Goal: Task Accomplishment & Management: Use online tool/utility

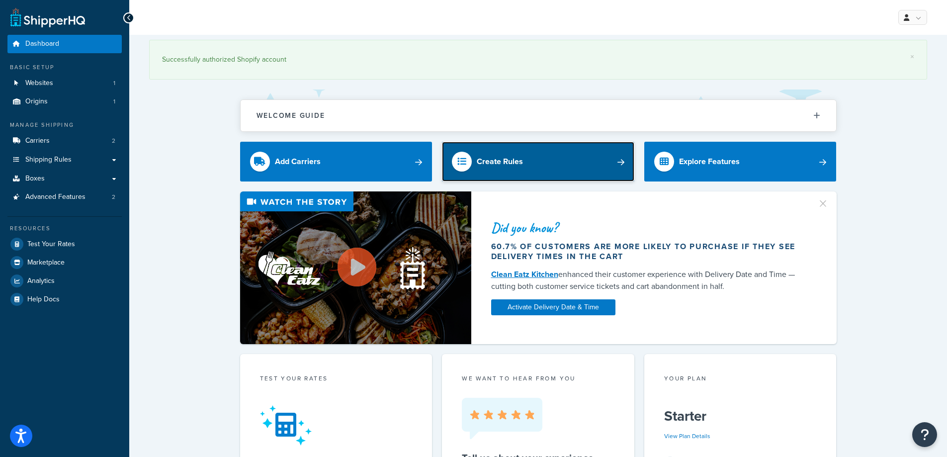
click at [544, 159] on link "Create Rules" at bounding box center [538, 162] width 192 height 40
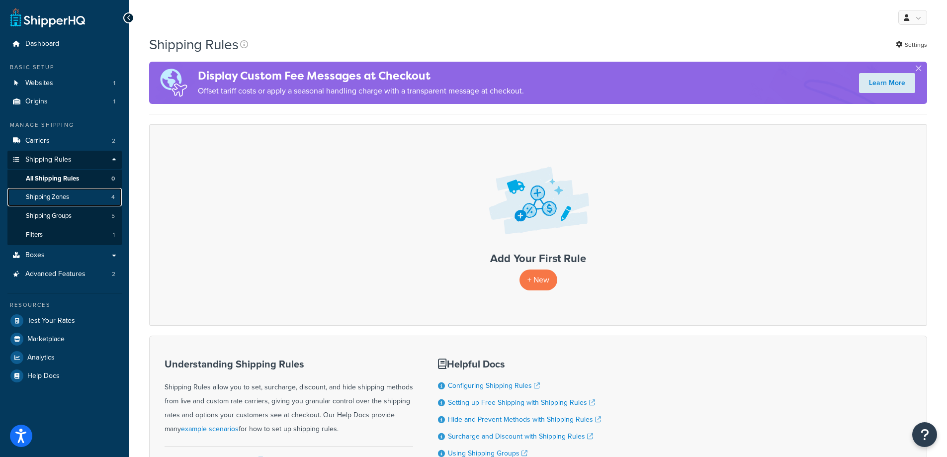
click at [76, 195] on link "Shipping Zones 4" at bounding box center [64, 197] width 114 height 18
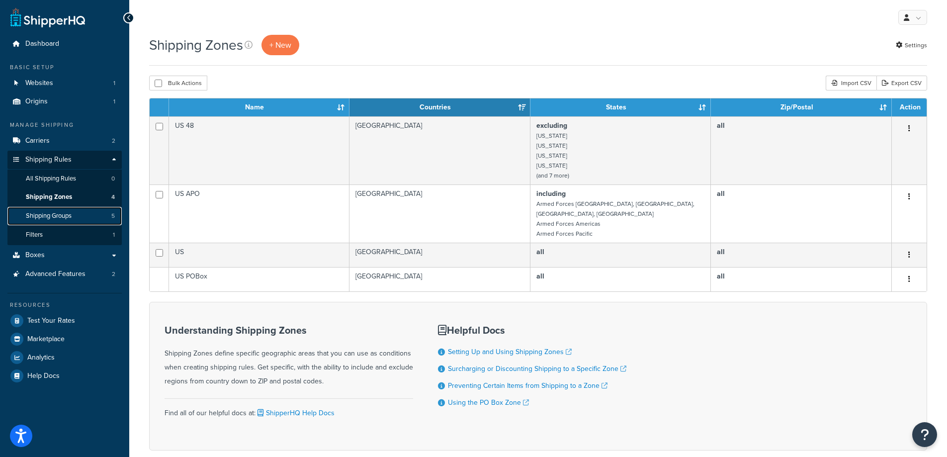
click at [56, 218] on span "Shipping Groups" at bounding box center [49, 216] width 46 height 8
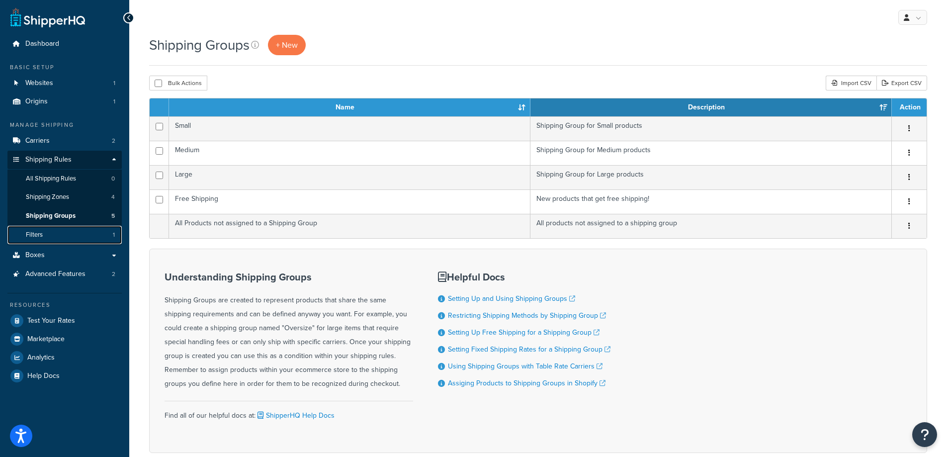
click at [53, 234] on link "Filters 1" at bounding box center [64, 235] width 114 height 18
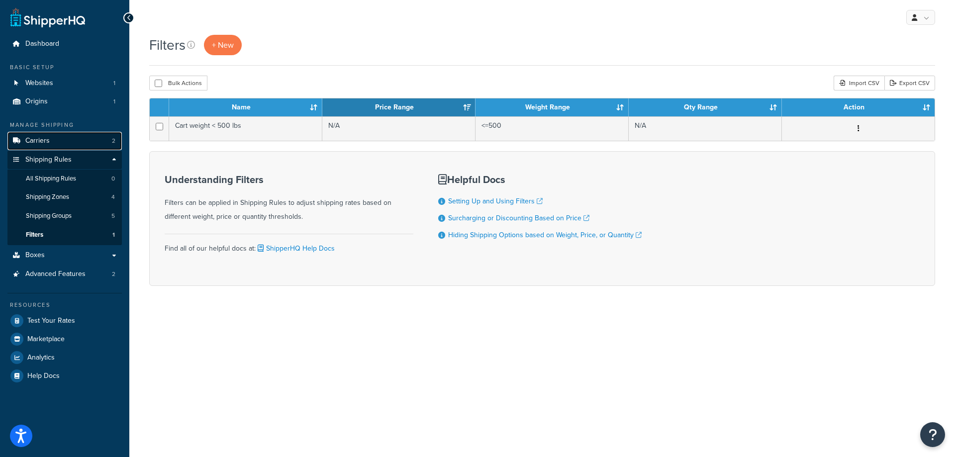
click at [68, 140] on link "Carriers 2" at bounding box center [64, 141] width 114 height 18
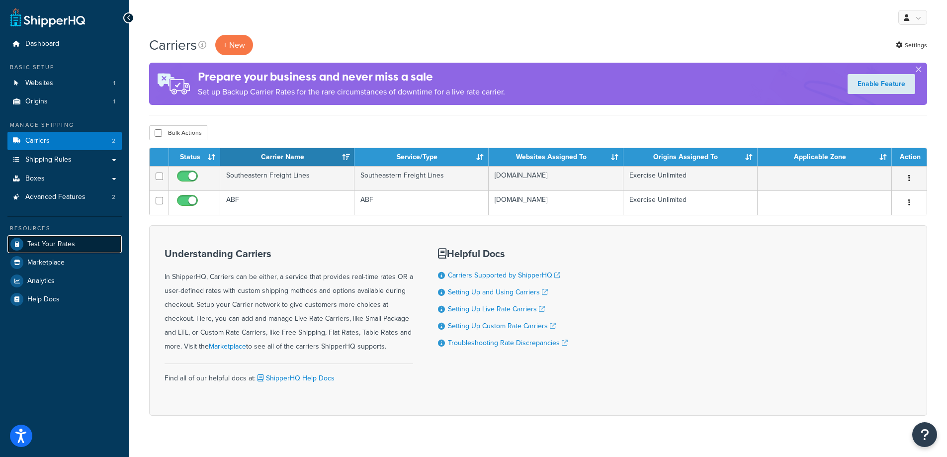
click at [69, 249] on span "Test Your Rates" at bounding box center [51, 244] width 48 height 8
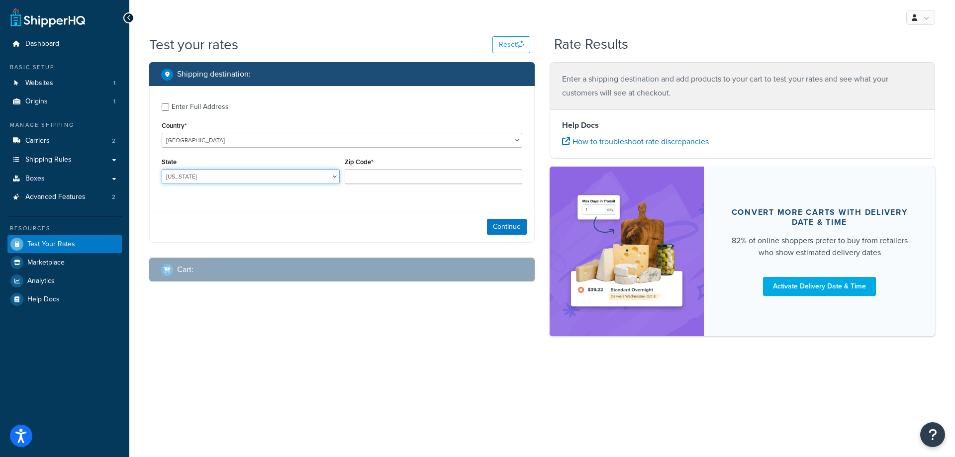
click at [276, 172] on select "Alabama Alaska American Samoa Arizona Arkansas Armed Forces Americas Armed Forc…" at bounding box center [251, 176] width 178 height 15
click at [413, 223] on div "Continue" at bounding box center [342, 226] width 384 height 31
click at [492, 178] on input "Zip Code*" at bounding box center [434, 176] width 178 height 15
type input "65201"
click at [490, 222] on button "Continue" at bounding box center [507, 227] width 40 height 16
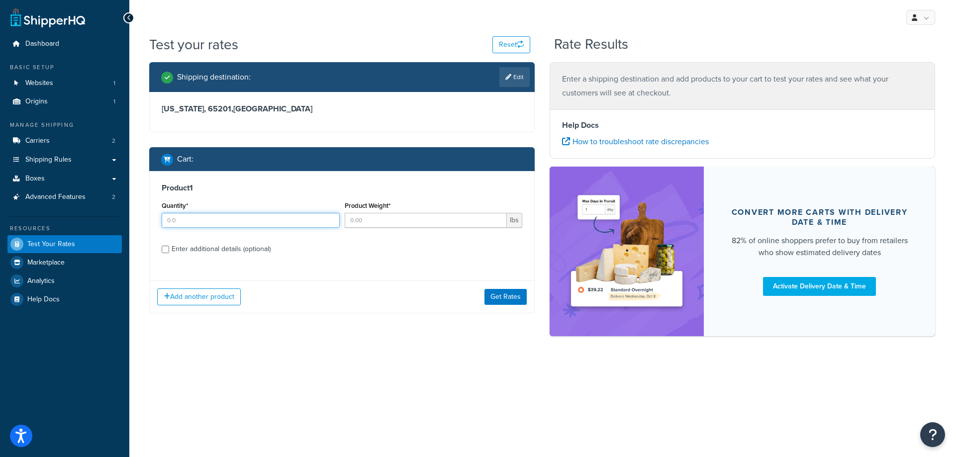
click at [300, 219] on input "Quantity*" at bounding box center [251, 220] width 178 height 15
type input "1"
click at [332, 218] on input "1" at bounding box center [251, 220] width 178 height 15
click at [369, 219] on input "Product Weight*" at bounding box center [426, 220] width 163 height 15
type input "650"
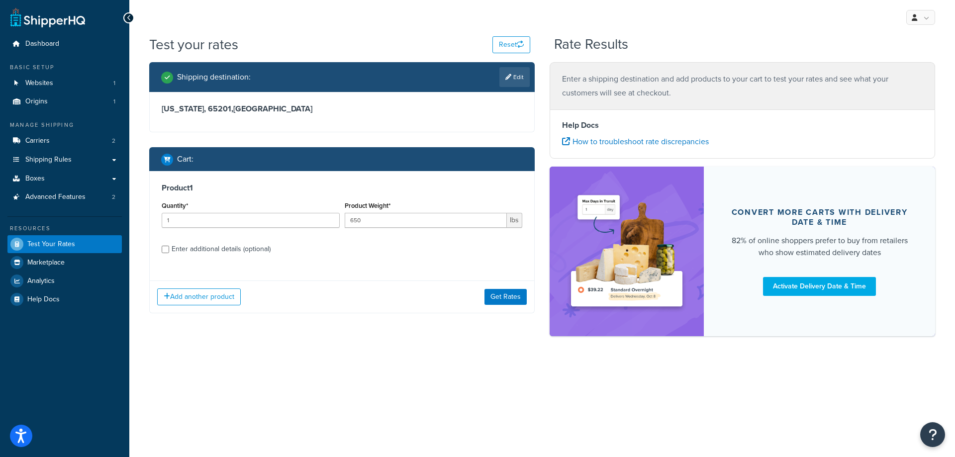
click at [419, 246] on label "Enter additional details (optional)" at bounding box center [347, 248] width 350 height 16
click at [169, 246] on input "Enter additional details (optional)" at bounding box center [165, 249] width 7 height 7
checkbox input "true"
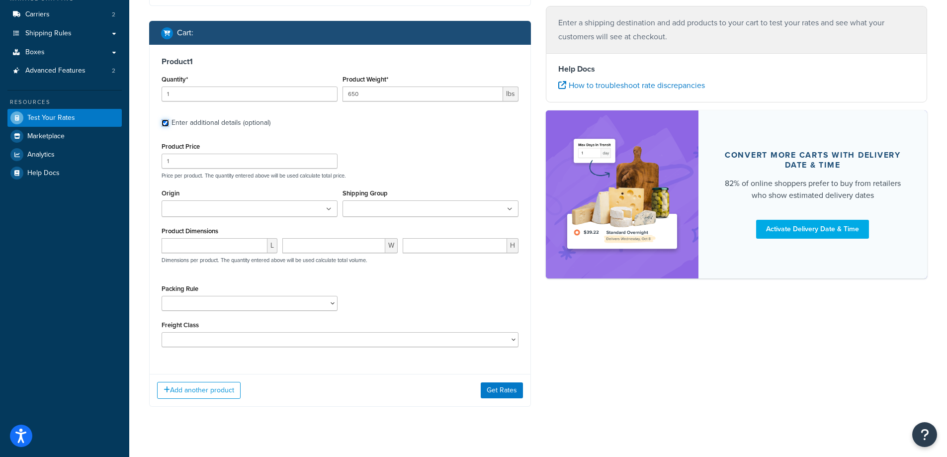
scroll to position [141, 0]
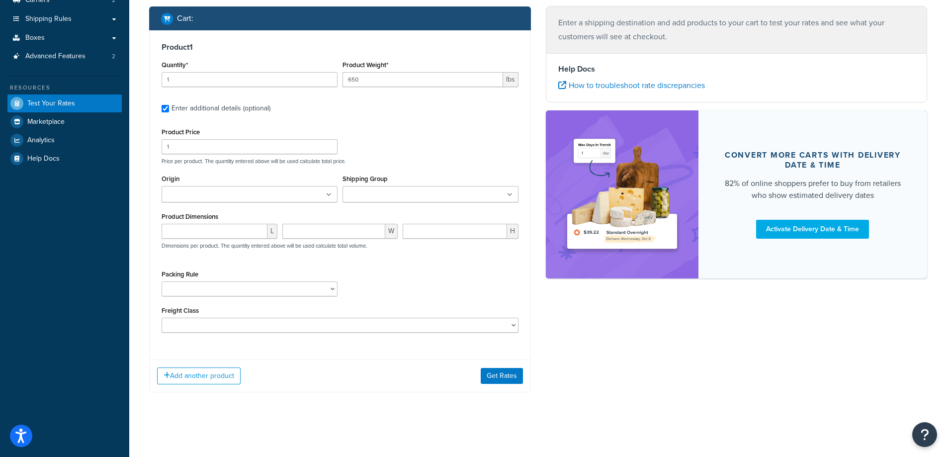
click at [315, 197] on ul at bounding box center [250, 194] width 176 height 16
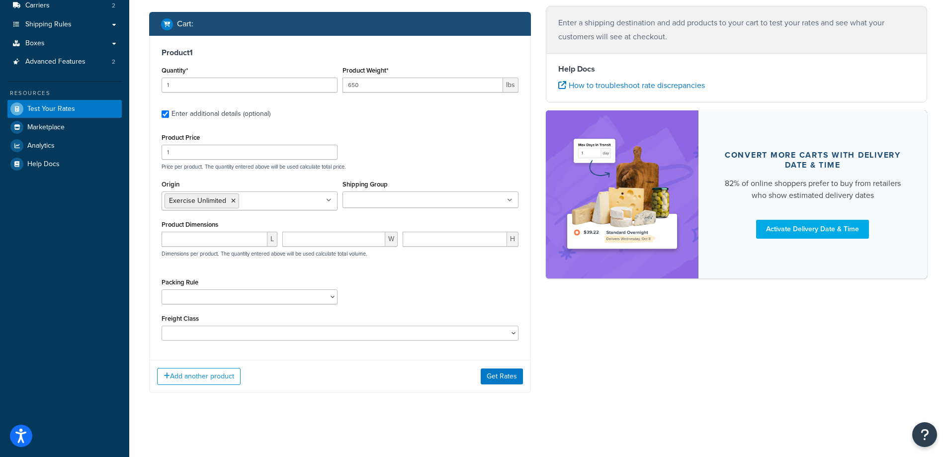
scroll to position [136, 0]
click at [447, 198] on ul at bounding box center [431, 199] width 176 height 16
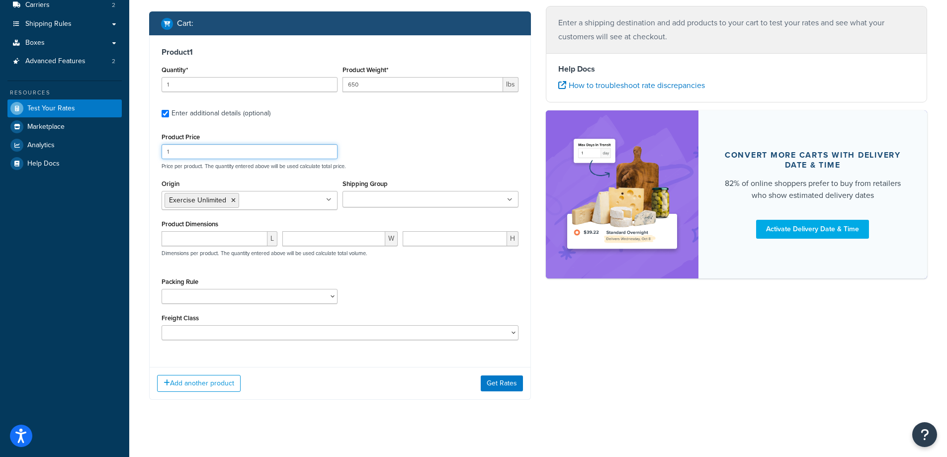
click at [463, 158] on div "Product Price 1 Price per product. The quantity entered above will be used calc…" at bounding box center [340, 149] width 362 height 39
click at [205, 240] on input "number" at bounding box center [215, 238] width 106 height 15
type input "48"
type input "40"
type input "36"
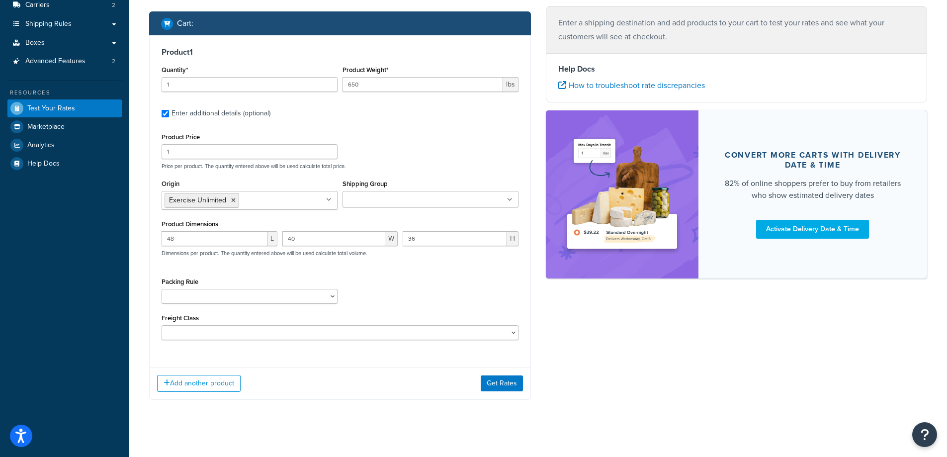
click at [397, 296] on div "Packing Rule" at bounding box center [340, 293] width 362 height 36
click at [495, 380] on button "Get Rates" at bounding box center [502, 383] width 42 height 16
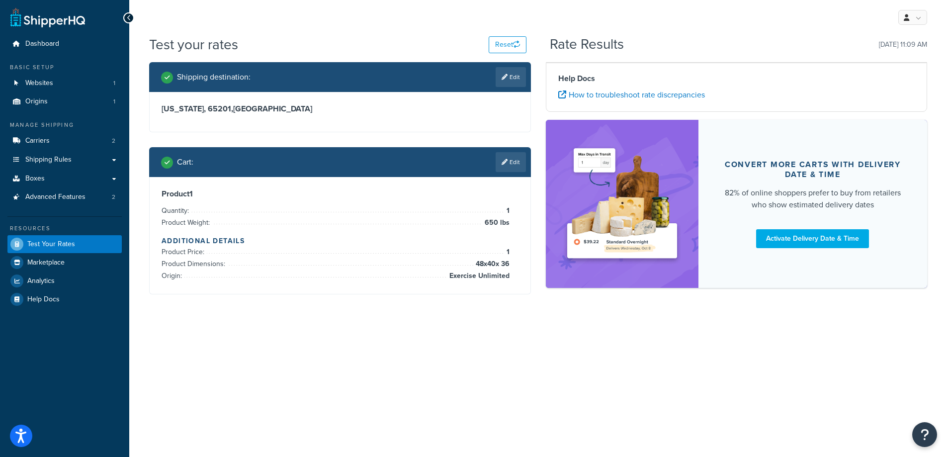
scroll to position [0, 0]
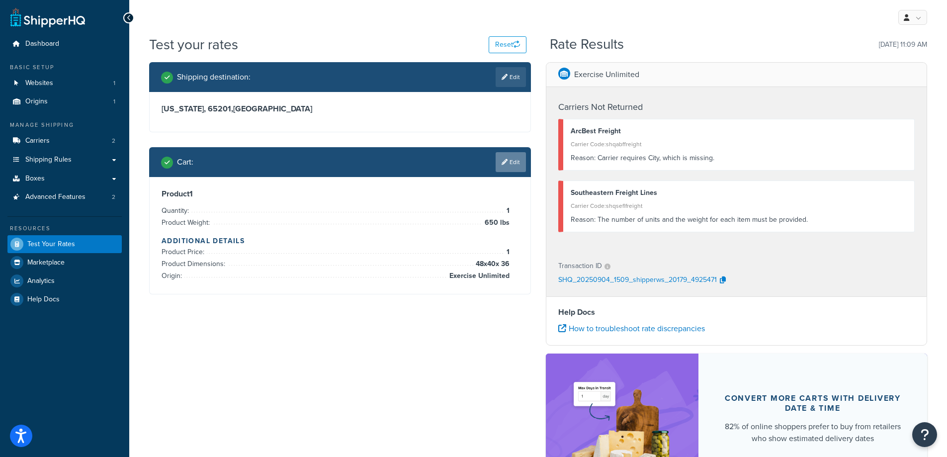
click at [503, 162] on icon at bounding box center [505, 162] width 6 height 6
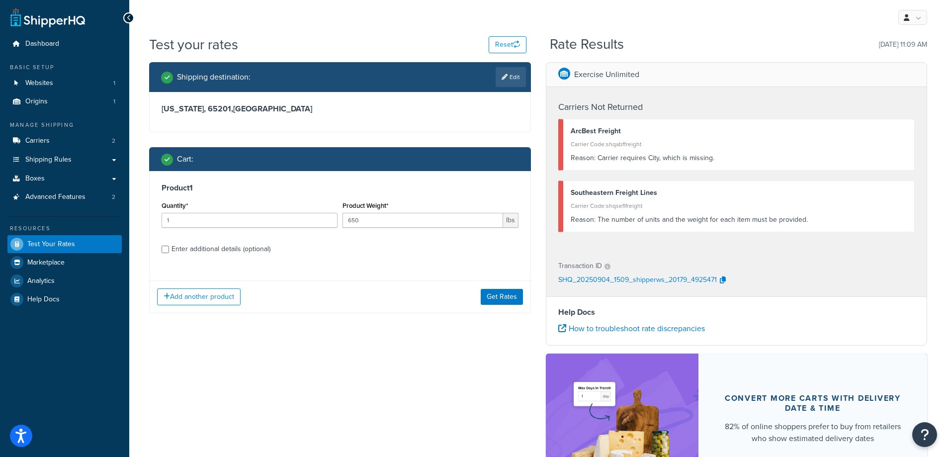
click at [202, 248] on div "Enter additional details (optional)" at bounding box center [221, 249] width 99 height 14
click at [169, 248] on input "Enter additional details (optional)" at bounding box center [165, 249] width 7 height 7
checkbox input "true"
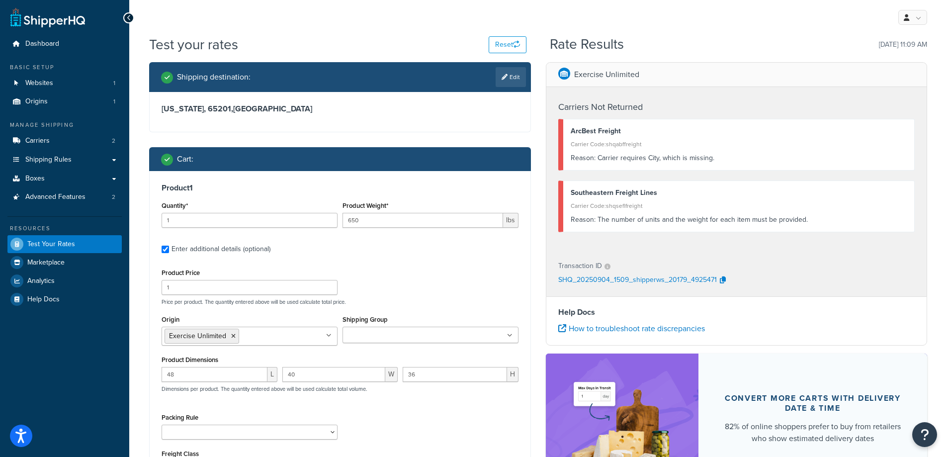
click at [505, 75] on icon at bounding box center [505, 77] width 6 height 6
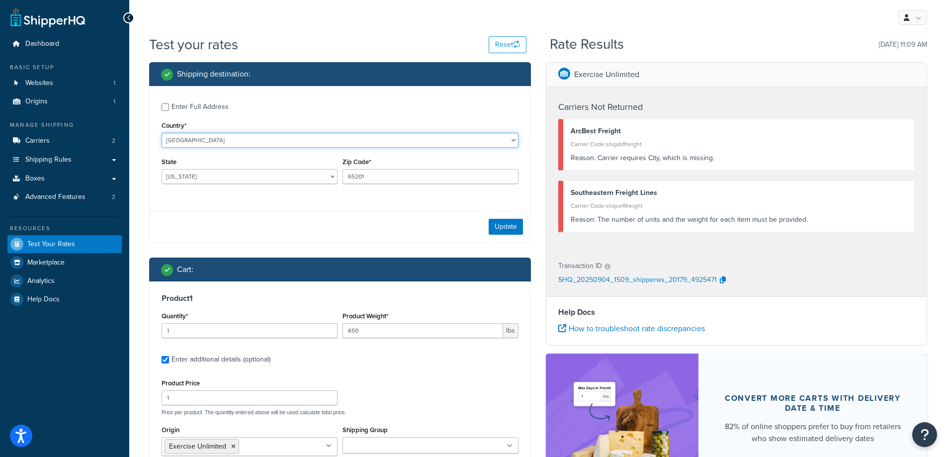
click at [223, 138] on select "United States United Kingdom Afghanistan Åland Islands Albania Algeria American…" at bounding box center [340, 140] width 357 height 15
click at [253, 122] on div "Country* United States United Kingdom Afghanistan Åland Islands Albania Algeria…" at bounding box center [340, 133] width 357 height 29
click at [235, 181] on select "Alabama Alaska American Samoa Arizona Arkansas Armed Forces Americas Armed Forc…" at bounding box center [250, 176] width 176 height 15
click at [213, 110] on div "Enter Full Address" at bounding box center [200, 107] width 57 height 14
click at [169, 110] on input "Enter Full Address" at bounding box center [165, 106] width 7 height 7
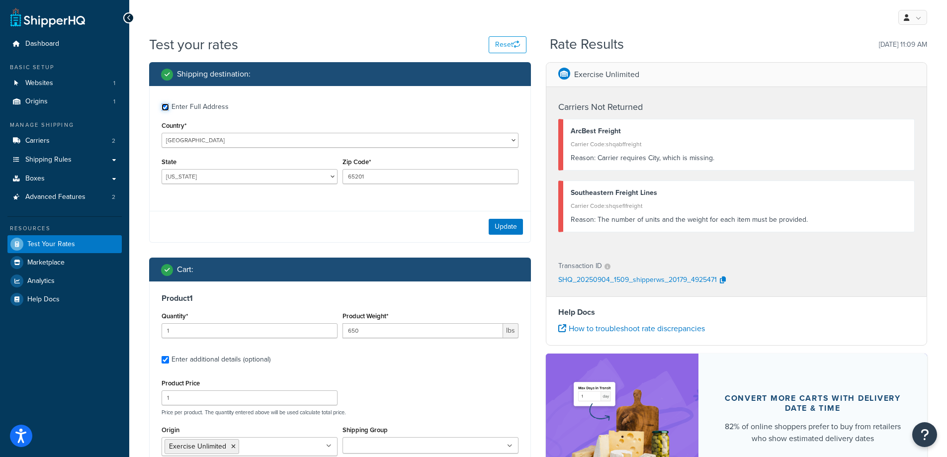
checkbox input "true"
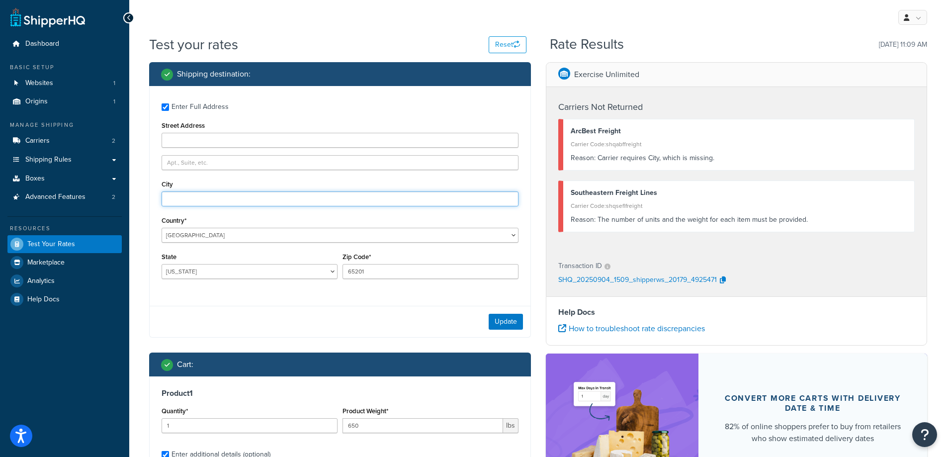
click at [272, 206] on input "City" at bounding box center [340, 198] width 357 height 15
type input "3605 Briarmont ave"
click at [258, 270] on select "Alabama Alaska American Samoa Arizona Arkansas Armed Forces Americas Armed Forc…" at bounding box center [250, 271] width 176 height 15
select select "MO"
click at [162, 264] on select "Alabama Alaska American Samoa Arizona Arkansas Armed Forces Americas Armed Forc…" at bounding box center [250, 271] width 176 height 15
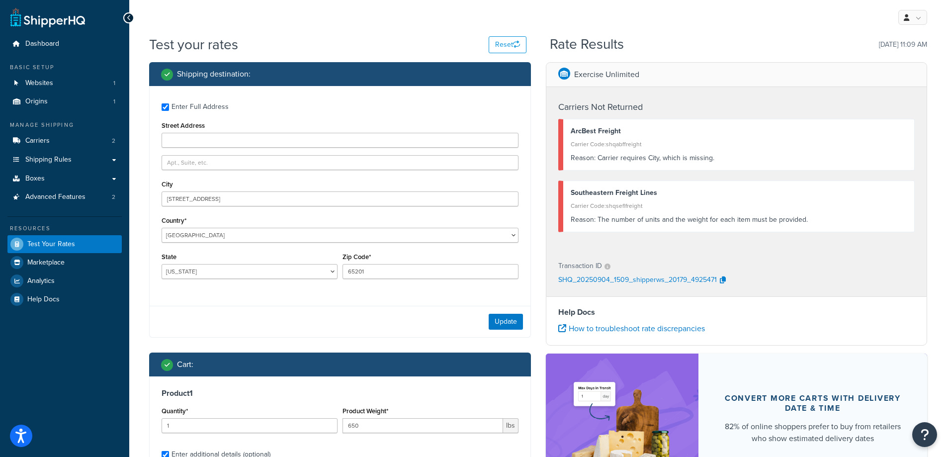
click at [296, 213] on div "Enter Full Address Street Address City 3605 Briarmont ave Country* United State…" at bounding box center [340, 192] width 381 height 212
drag, startPoint x: 273, startPoint y: 195, endPoint x: 84, endPoint y: 214, distance: 190.8
click at [84, 214] on div "Dashboard Basic Setup Websites 1 Origins 1 Manage Shipping Carriers 2 Shipping …" at bounding box center [473, 402] width 947 height 805
click at [194, 134] on input "Street Address" at bounding box center [340, 140] width 357 height 15
paste input "3605 Briarmont ave"
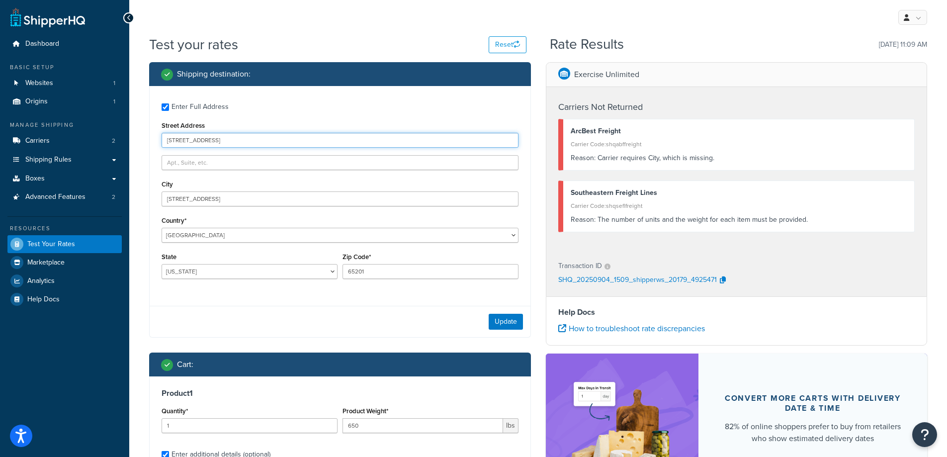
type input "3605 Briarmont ave"
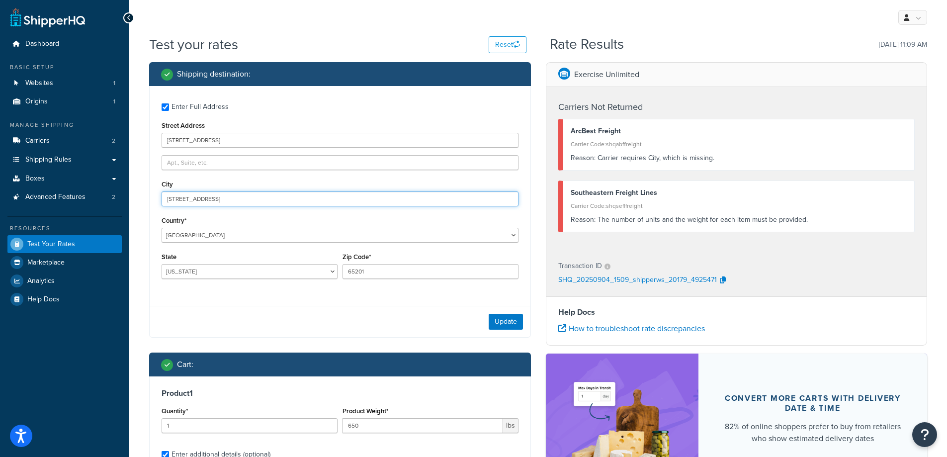
drag, startPoint x: 257, startPoint y: 204, endPoint x: 67, endPoint y: 228, distance: 191.3
click at [67, 228] on div "Dashboard Basic Setup Websites 1 Origins 1 Manage Shipping Carriers 2 Shipping …" at bounding box center [473, 402] width 947 height 805
type input "Columbia"
click at [509, 321] on button "Update" at bounding box center [506, 322] width 34 height 16
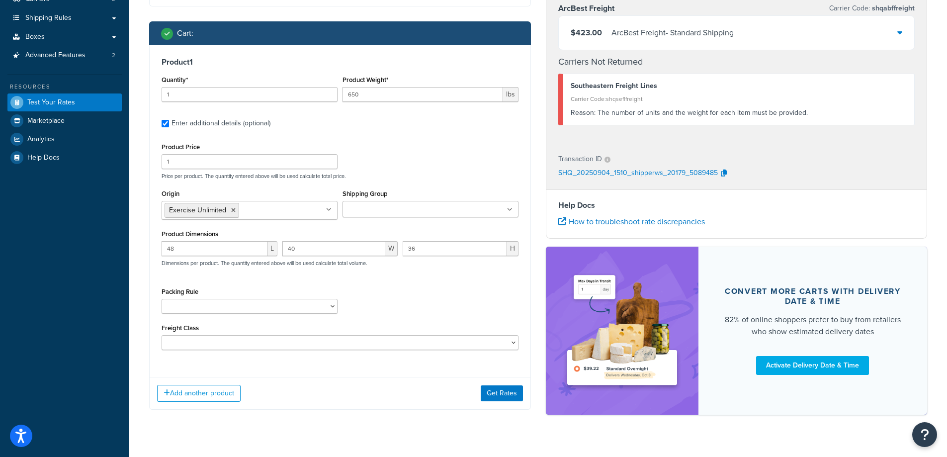
scroll to position [149, 0]
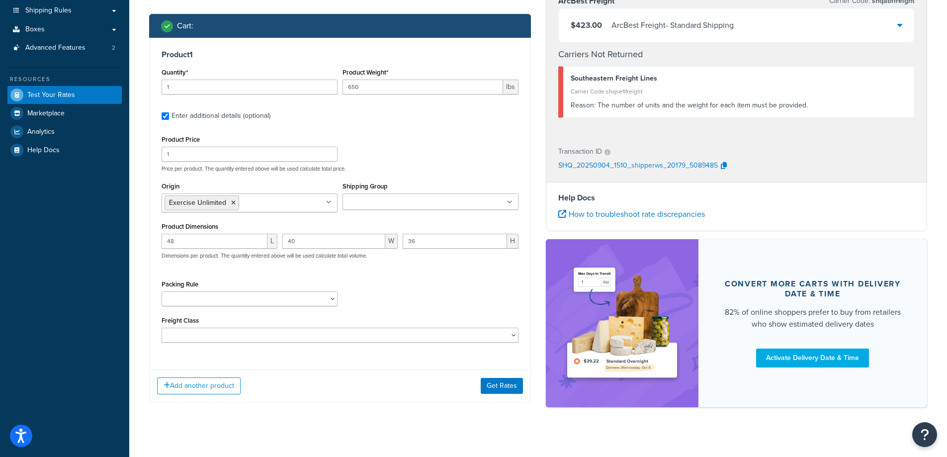
click at [476, 207] on ul at bounding box center [431, 201] width 176 height 16
click at [478, 180] on div "Shipping Group Free Shipping Large Medium Small" at bounding box center [431, 194] width 176 height 30
click at [200, 119] on div "Enter additional details (optional)" at bounding box center [221, 116] width 99 height 14
click at [169, 119] on input "Enter additional details (optional)" at bounding box center [165, 115] width 7 height 7
checkbox input "false"
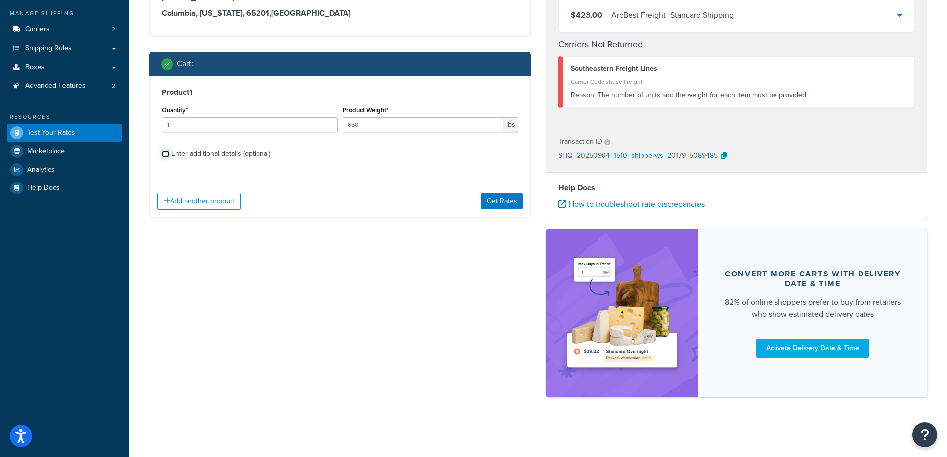
scroll to position [111, 0]
click at [502, 201] on button "Get Rates" at bounding box center [502, 201] width 42 height 16
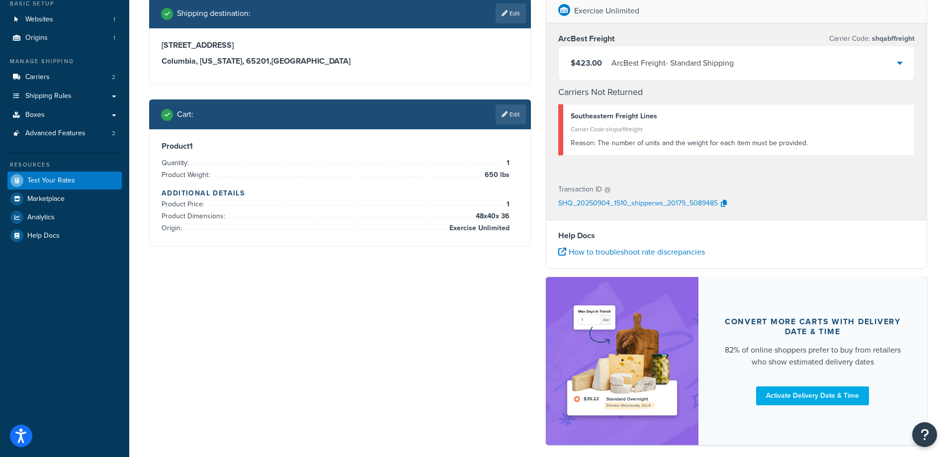
scroll to position [0, 0]
